Goal: Find specific page/section: Find specific page/section

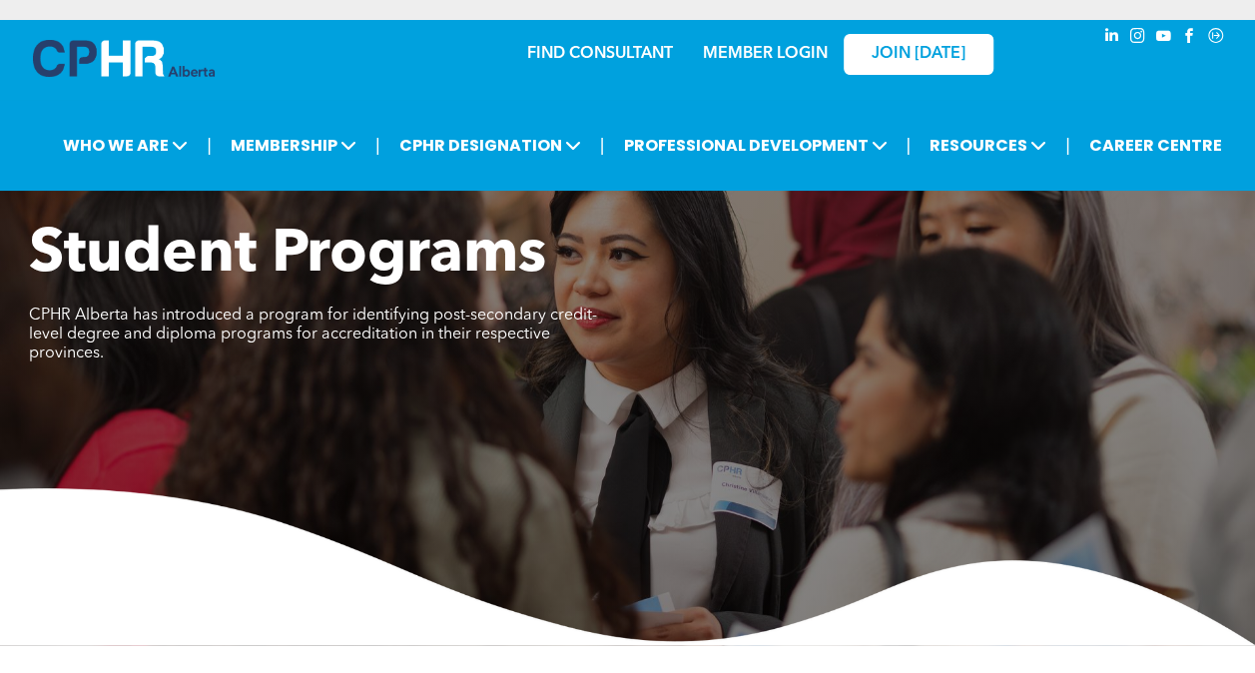
click at [812, 54] on link "MEMBER LOGIN" at bounding box center [765, 54] width 125 height 16
click at [771, 52] on link "MEMBER LOGIN" at bounding box center [765, 54] width 125 height 16
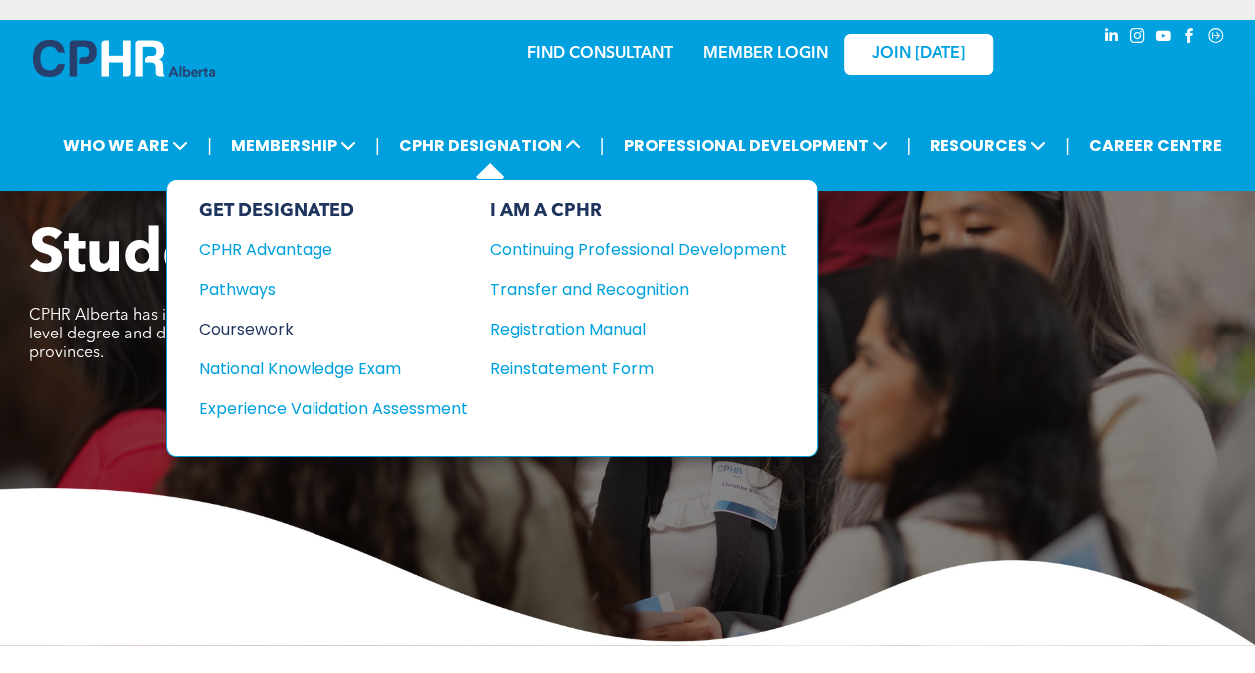
click at [254, 320] on div "Coursework" at bounding box center [320, 329] width 243 height 25
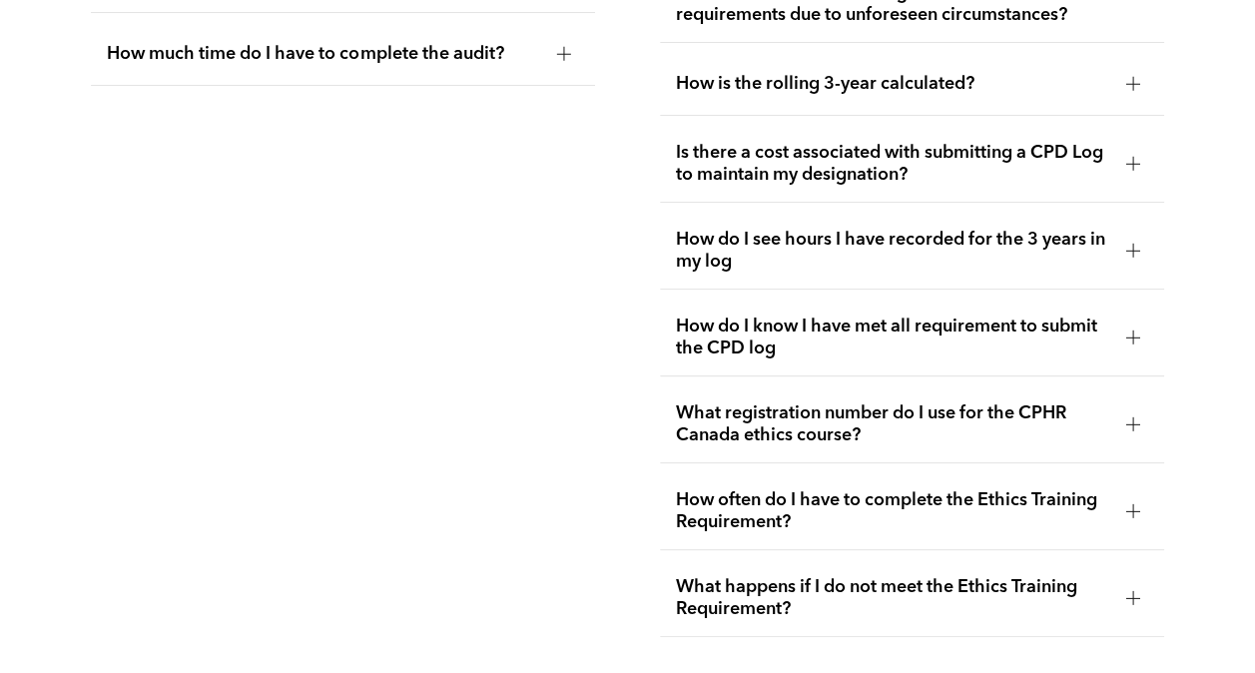
scroll to position [3908, 0]
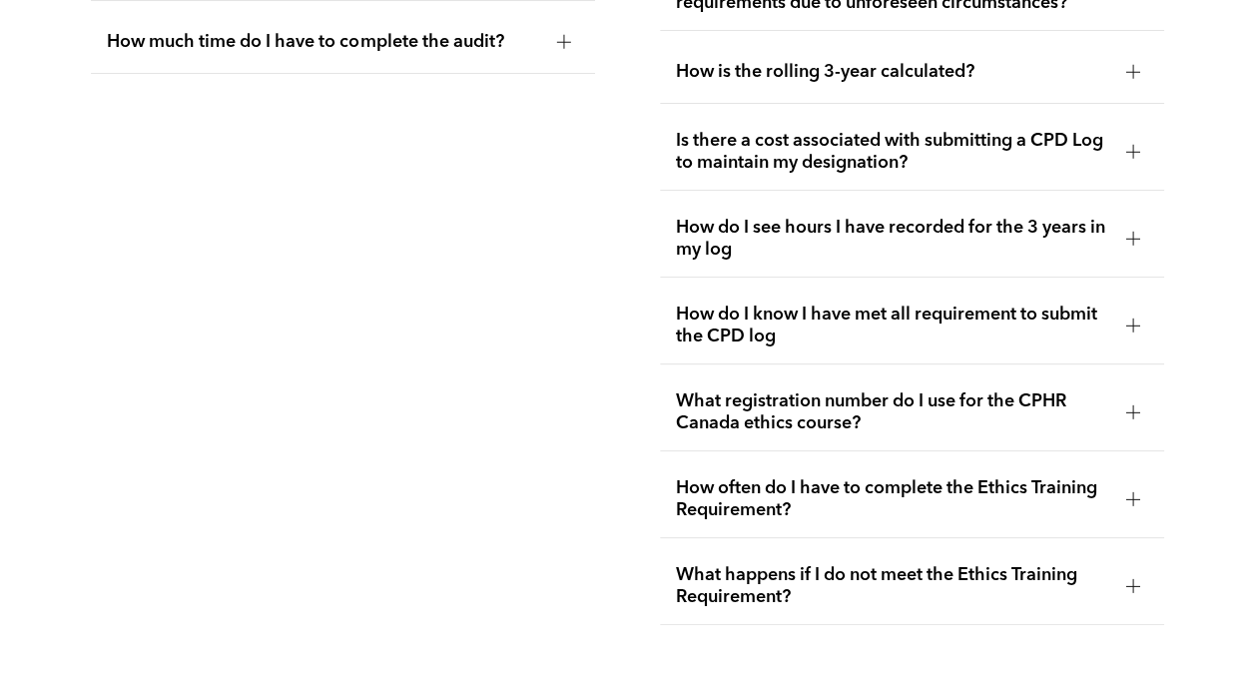
click at [1126, 489] on div at bounding box center [1133, 499] width 30 height 30
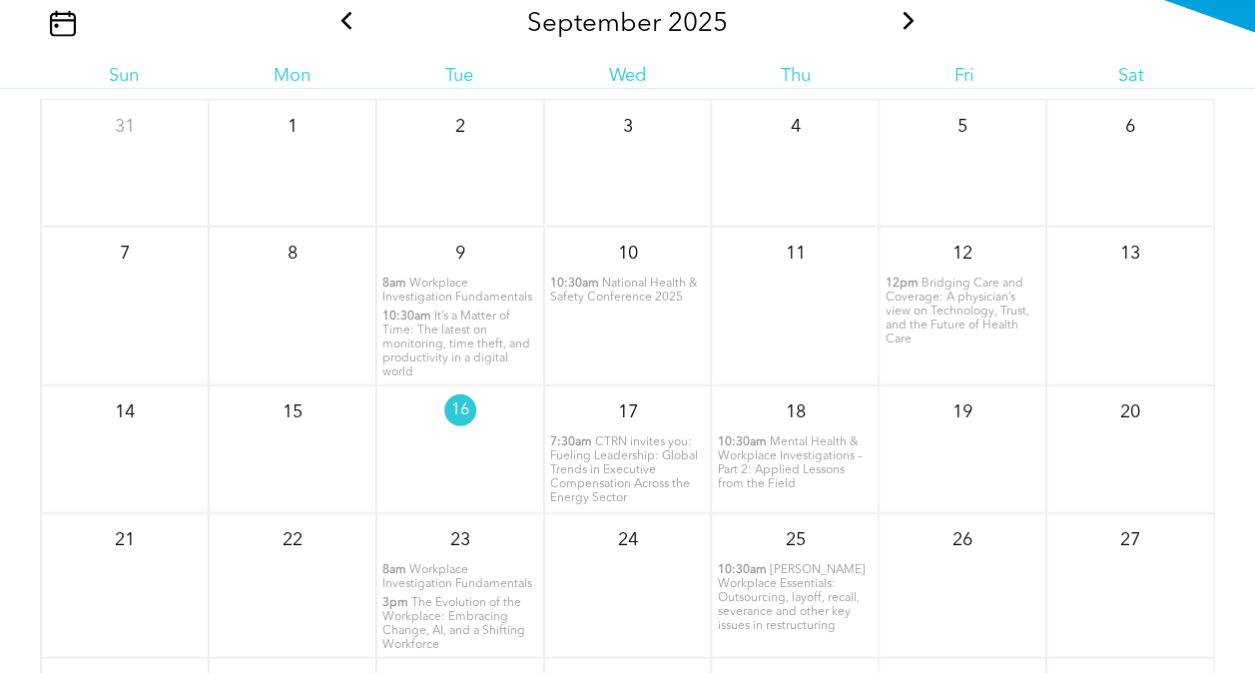
scroll to position [1837, 0]
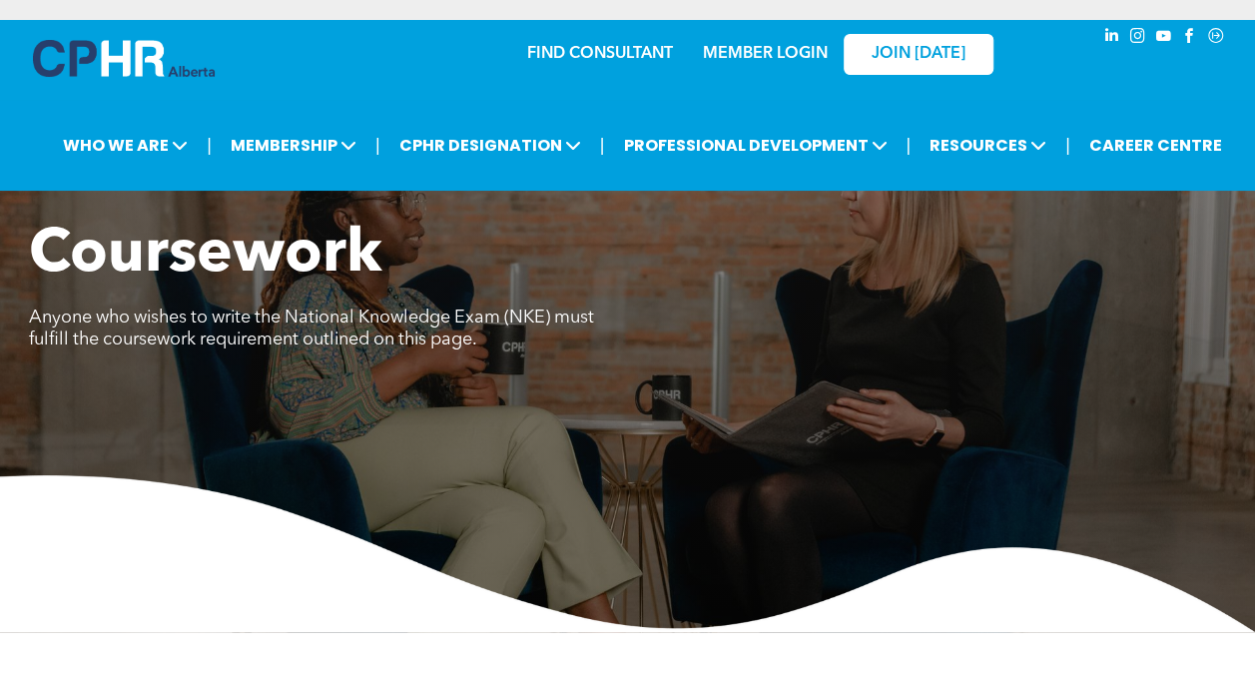
click at [791, 62] on link "MEMBER LOGIN" at bounding box center [765, 54] width 125 height 16
